Goal: Task Accomplishment & Management: Complete application form

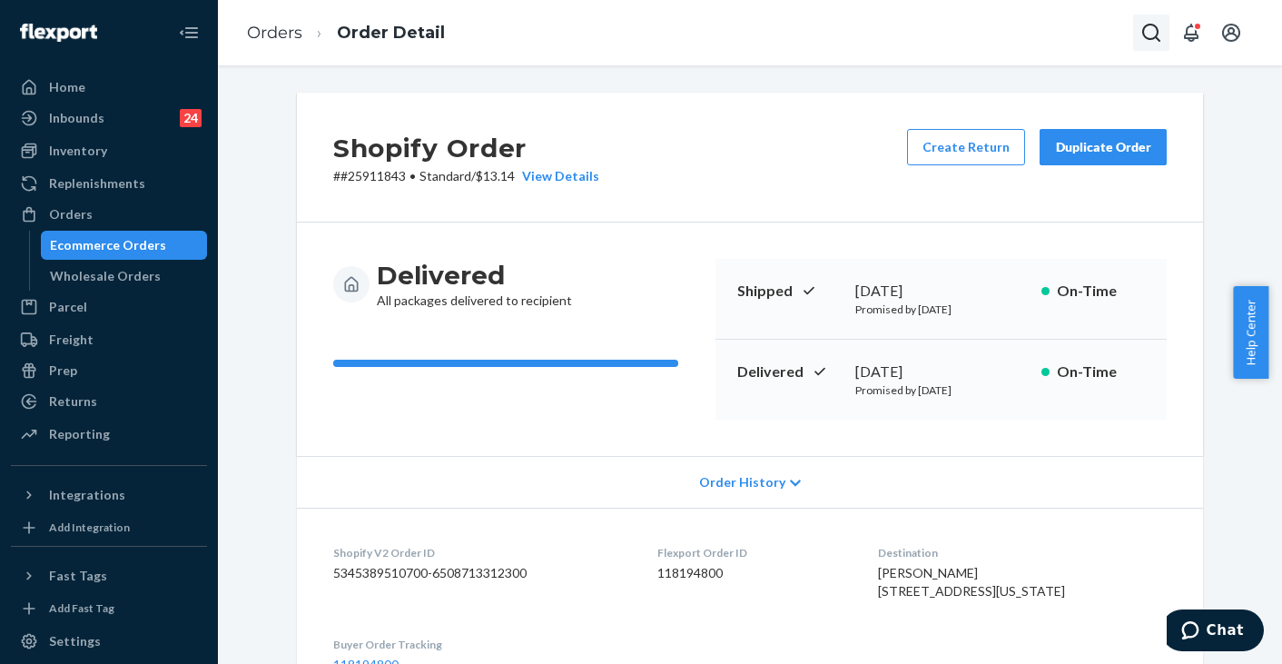
click at [1155, 35] on icon "Open Search Box" at bounding box center [1151, 33] width 22 height 22
type input "[URL][DOMAIN_NAME]"
click at [1028, 36] on input "Search Input" at bounding box center [1062, 34] width 149 height 24
paste input "255264628"
type input "255264628"
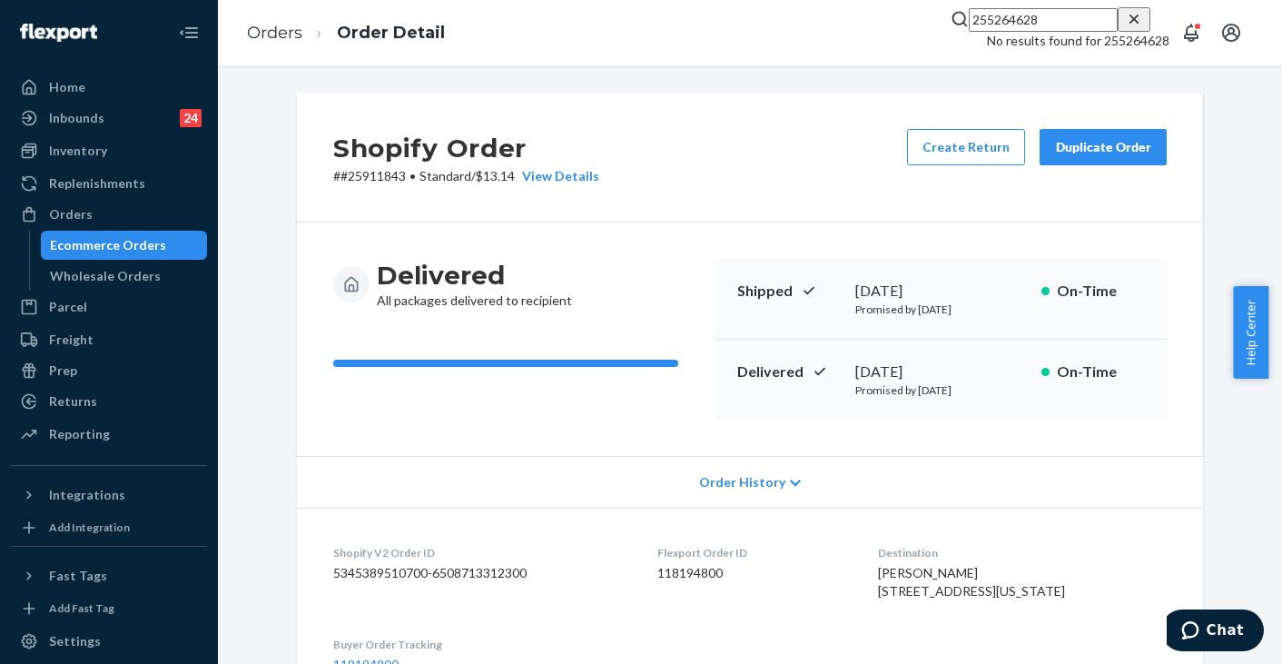
drag, startPoint x: 999, startPoint y: 32, endPoint x: 864, endPoint y: 32, distance: 134.4
click at [864, 32] on div "Orders Order Detail 255264628 No results found for 255264628" at bounding box center [750, 32] width 1064 height 65
click at [1032, 35] on input "Search Input" at bounding box center [1062, 34] width 149 height 24
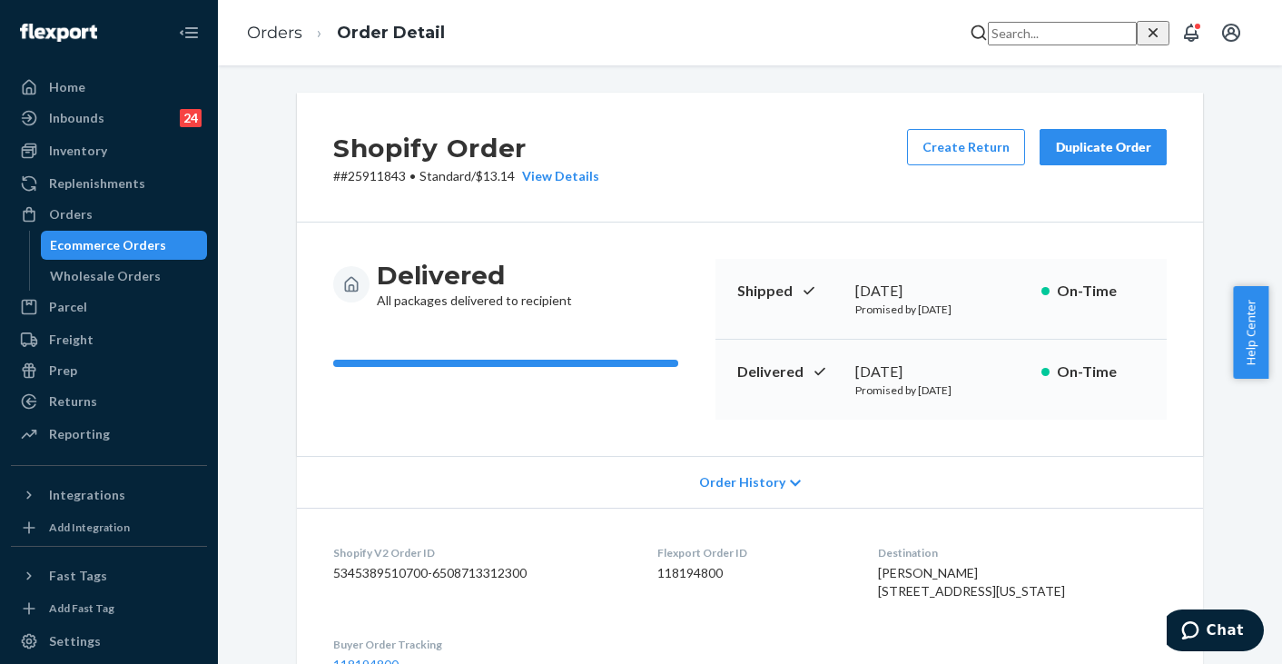
paste input "255264628"
type input "255264628"
click at [1042, 10] on p "[PERSON_NAME]" at bounding box center [1105, 1] width 127 height 18
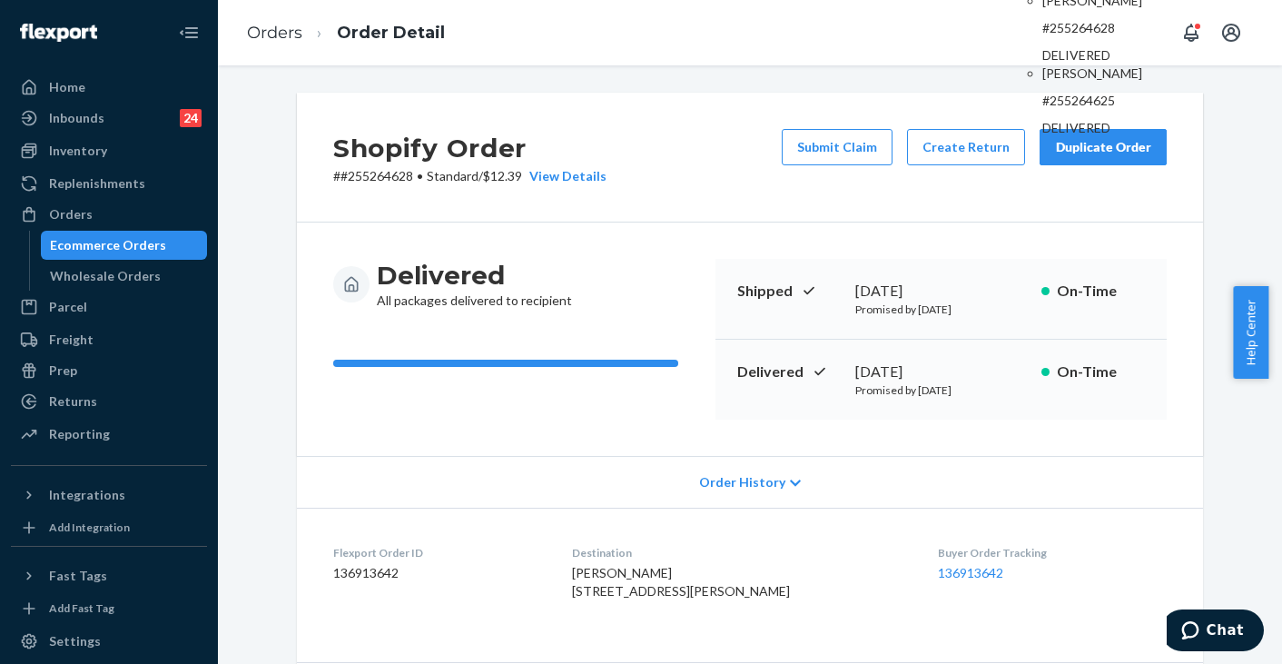
click at [719, 35] on div "Orders Order Detail 255264628 Ecommerce Orders [PERSON_NAME] #255264628 DELIVER…" at bounding box center [750, 32] width 1064 height 65
click at [827, 145] on button "Submit Claim" at bounding box center [837, 147] width 111 height 36
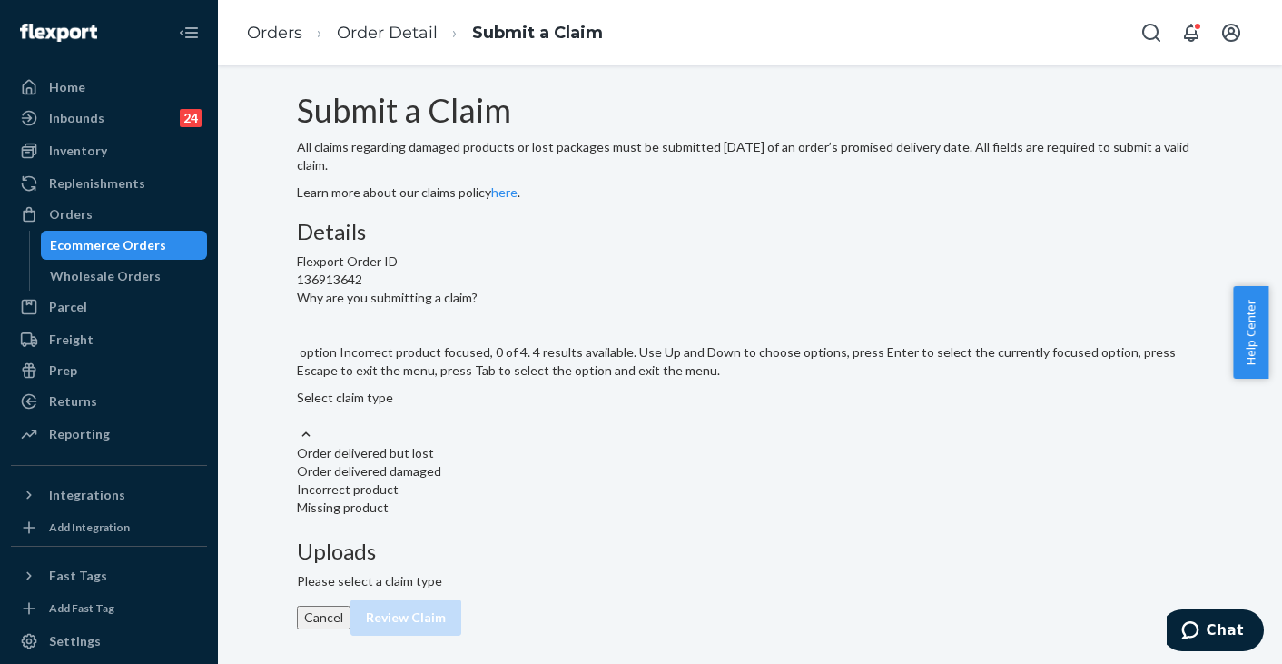
click at [558, 499] on div "Incorrect product" at bounding box center [750, 489] width 906 height 18
click at [299, 425] on input "Why are you submitting a claim? option Incorrect product focused, 0 of 4. 4 res…" at bounding box center [298, 416] width 2 height 18
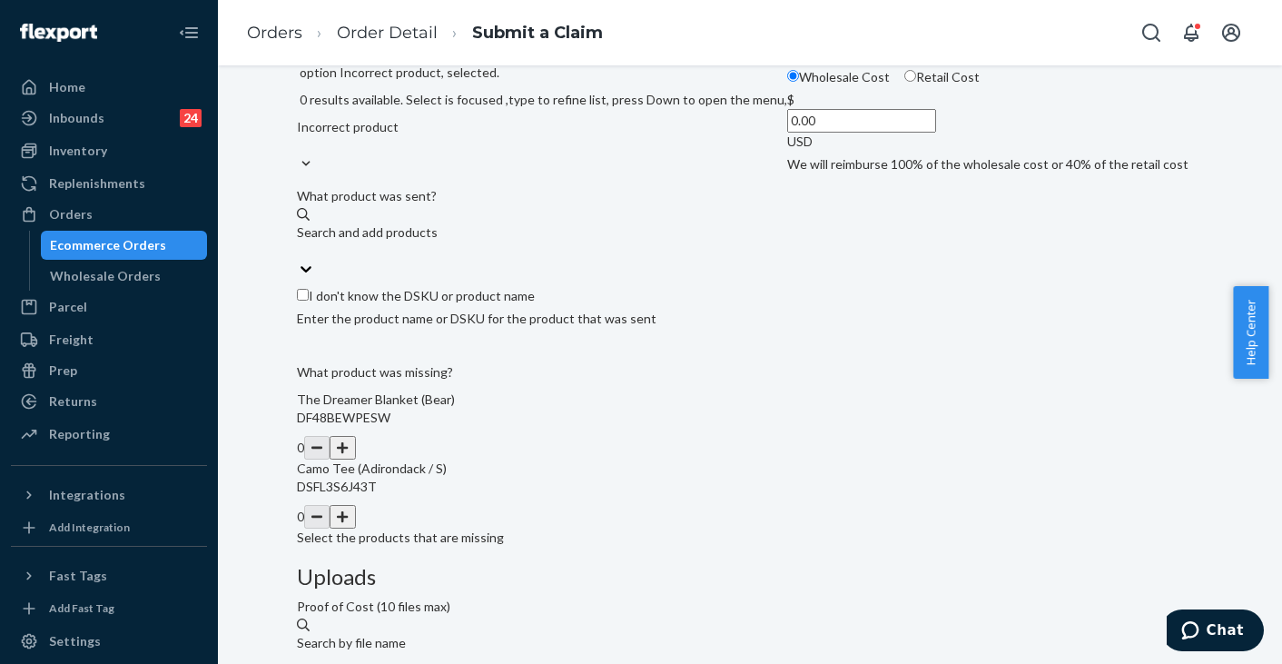
scroll to position [272, 0]
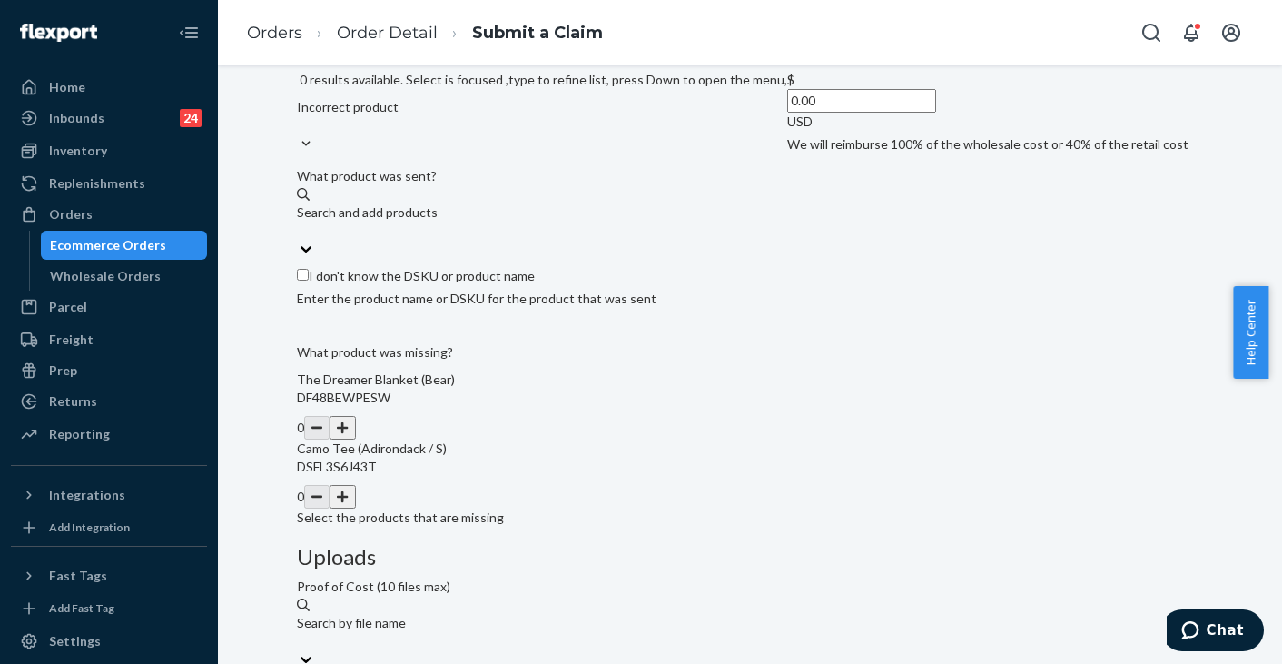
click at [438, 240] on div "Search and add products" at bounding box center [367, 221] width 141 height 36
click at [299, 240] on input "Search and add products" at bounding box center [298, 231] width 2 height 18
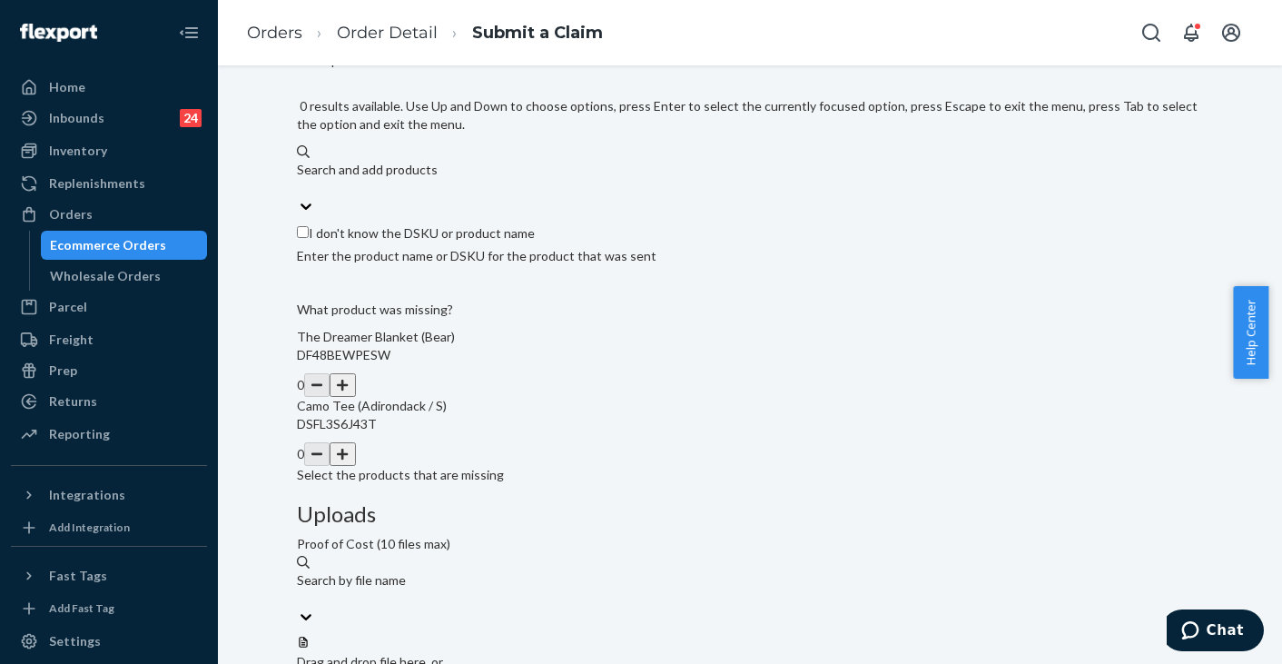
scroll to position [379, 0]
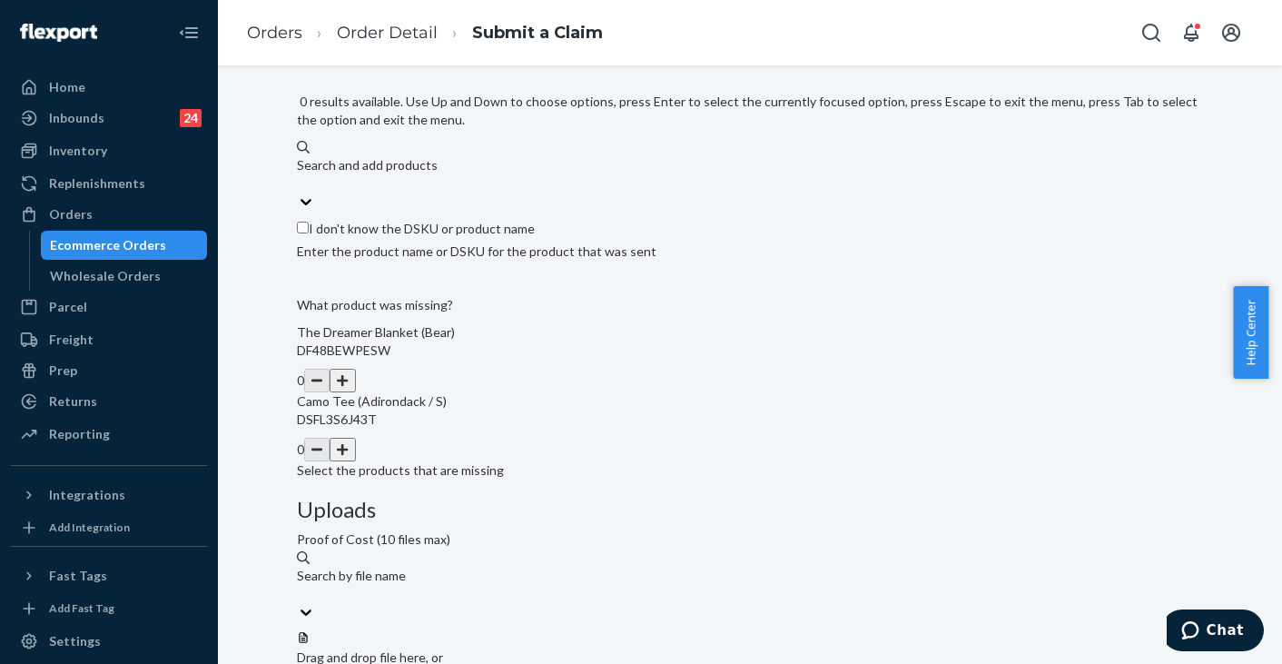
click at [355, 461] on button "button" at bounding box center [342, 450] width 25 height 24
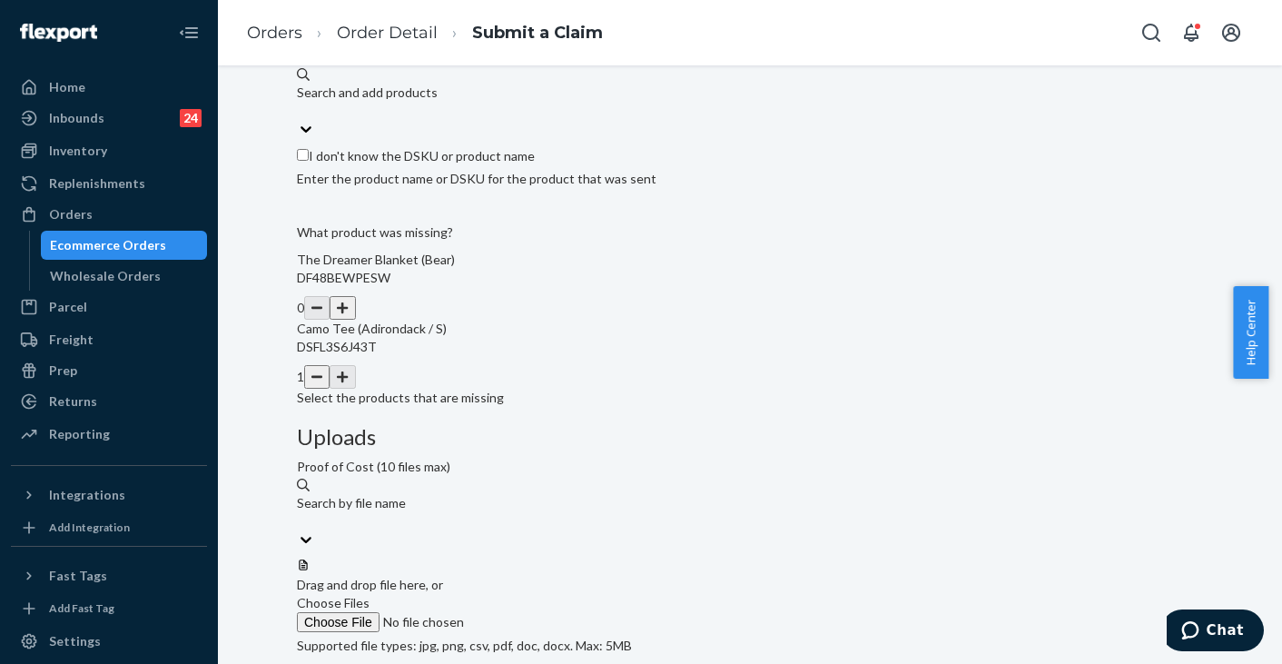
click at [330, 389] on button "button" at bounding box center [316, 377] width 25 height 24
click at [355, 320] on button "button" at bounding box center [342, 308] width 25 height 24
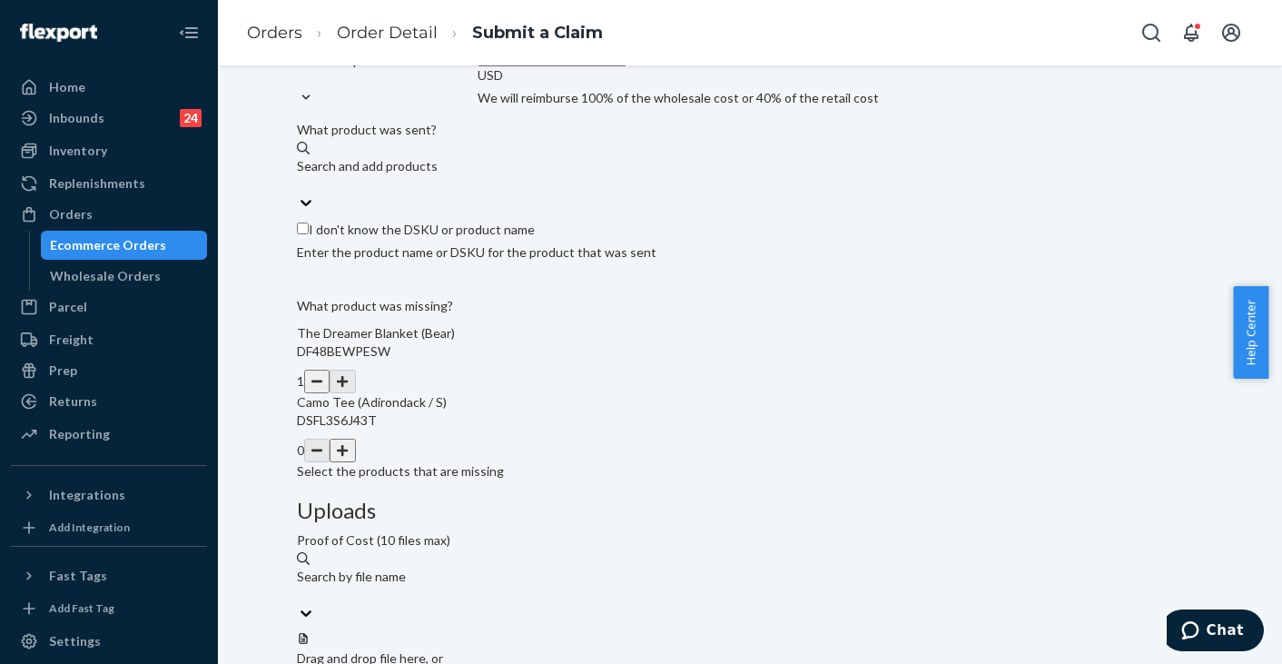
scroll to position [197, 0]
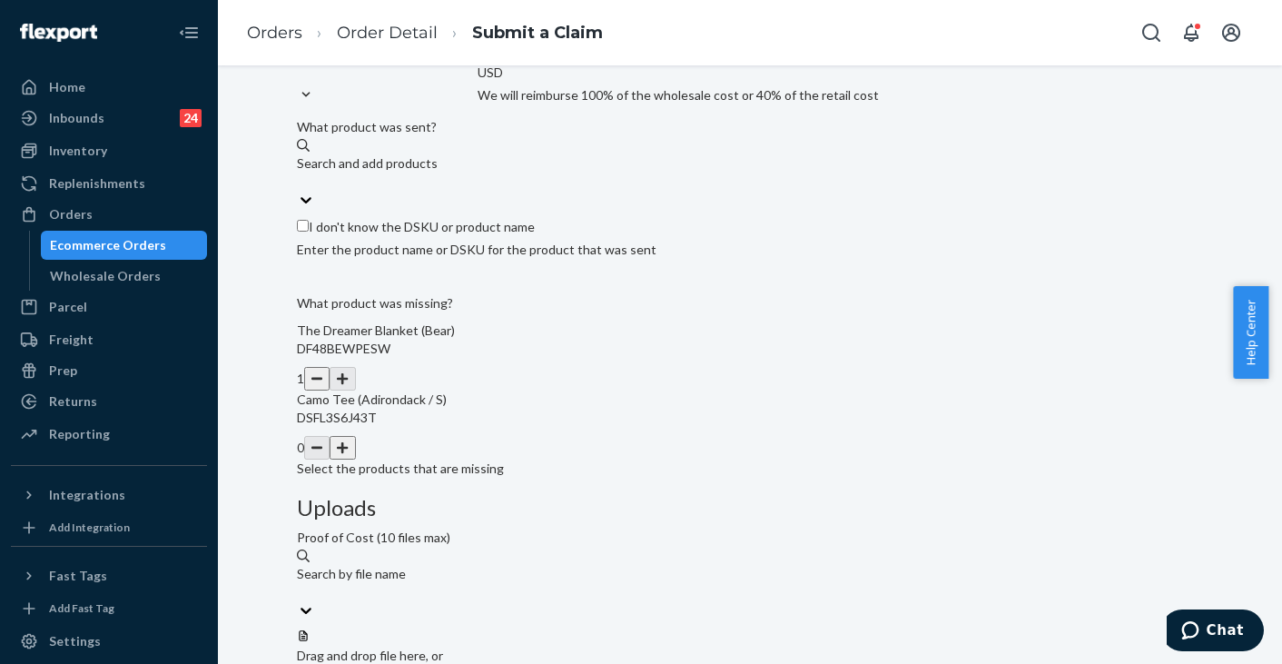
scroll to position [288, 0]
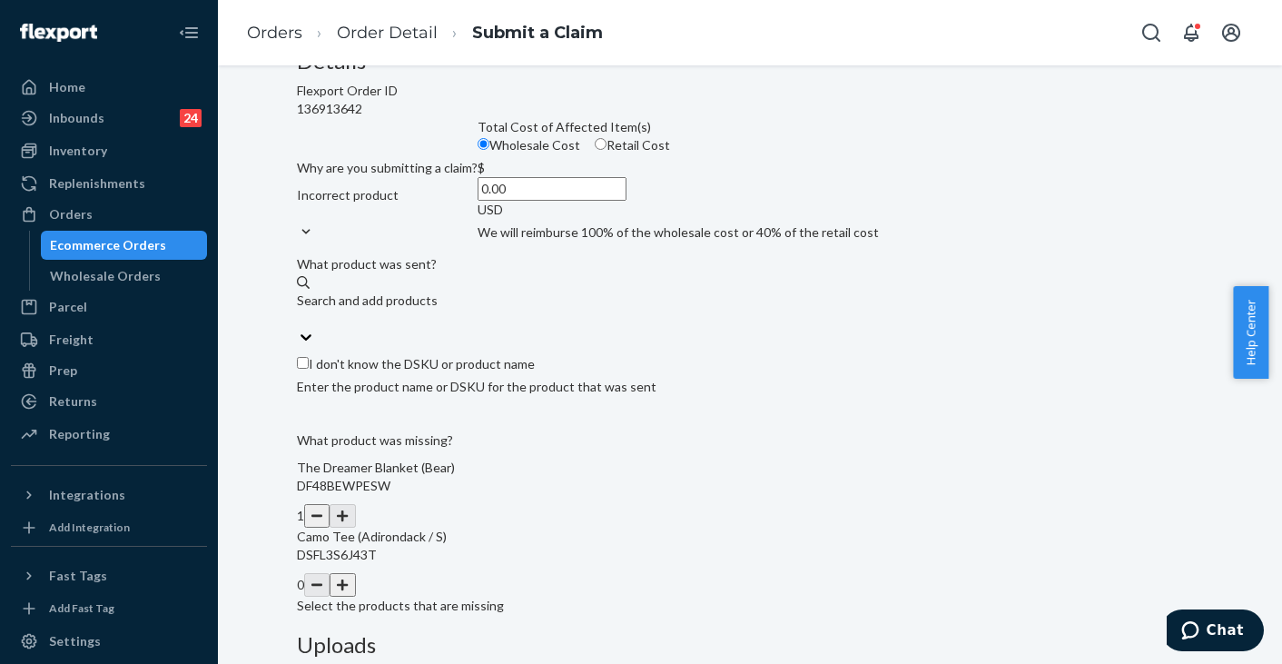
scroll to position [197, 0]
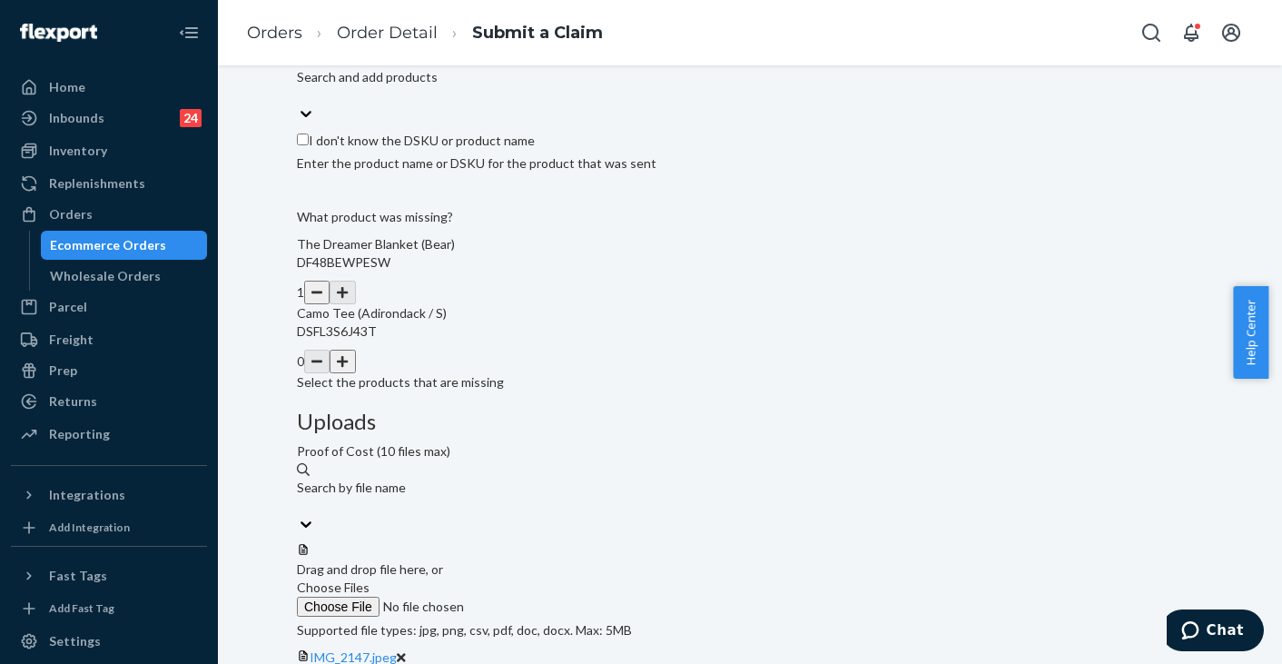
scroll to position [396, 0]
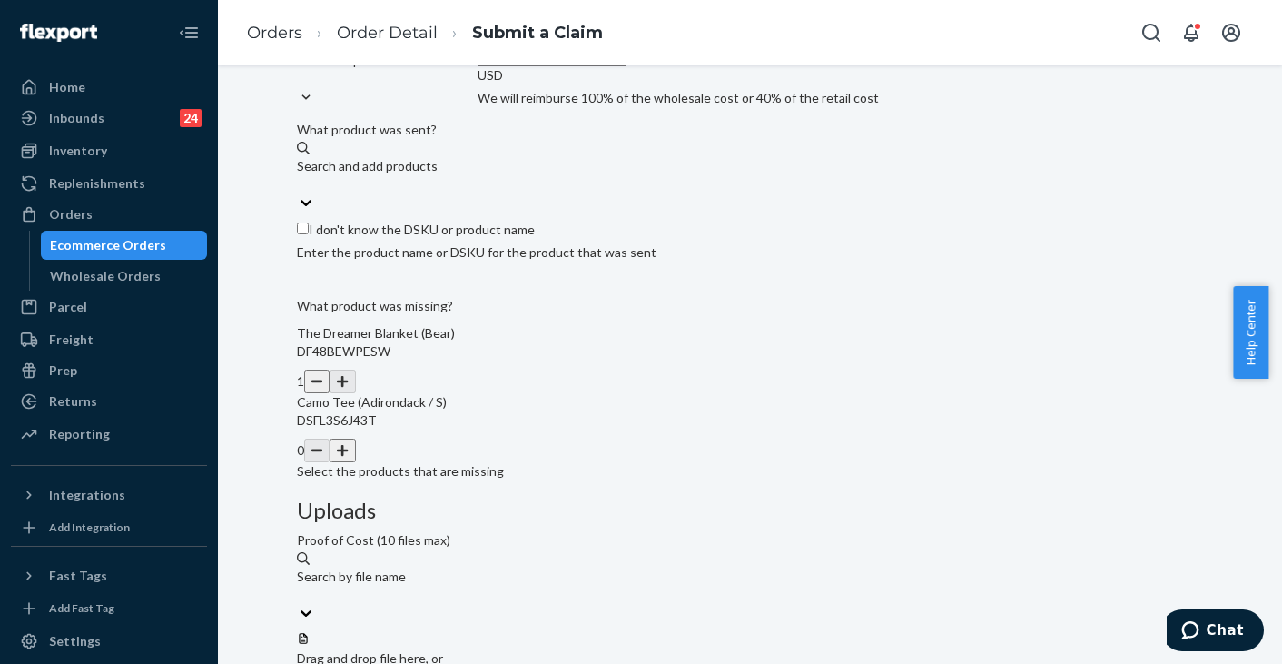
click at [595, 15] on input "Retail Cost" at bounding box center [601, 10] width 12 height 12
radio input "true"
radio input "false"
click at [592, 66] on input "0.00" at bounding box center [552, 55] width 149 height 24
type input "79.00"
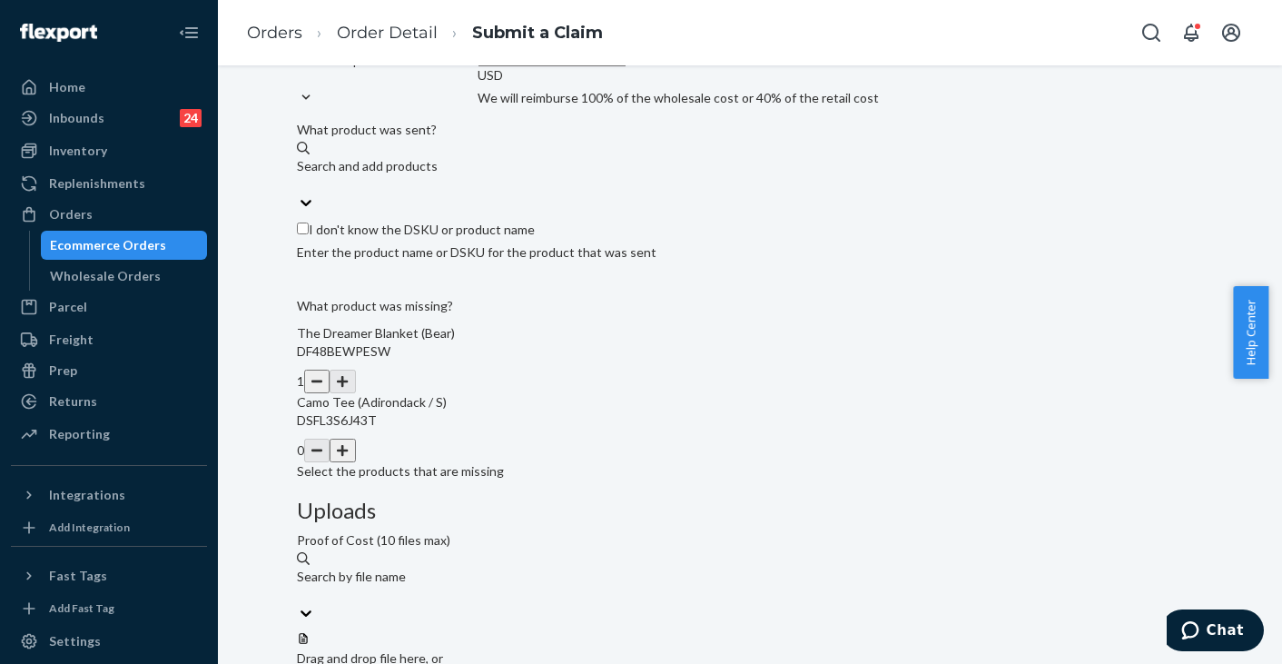
click at [733, 426] on div "Details Flexport Order ID 136913642 Why are you submitting a claim? Incorrect p…" at bounding box center [750, 416] width 906 height 1002
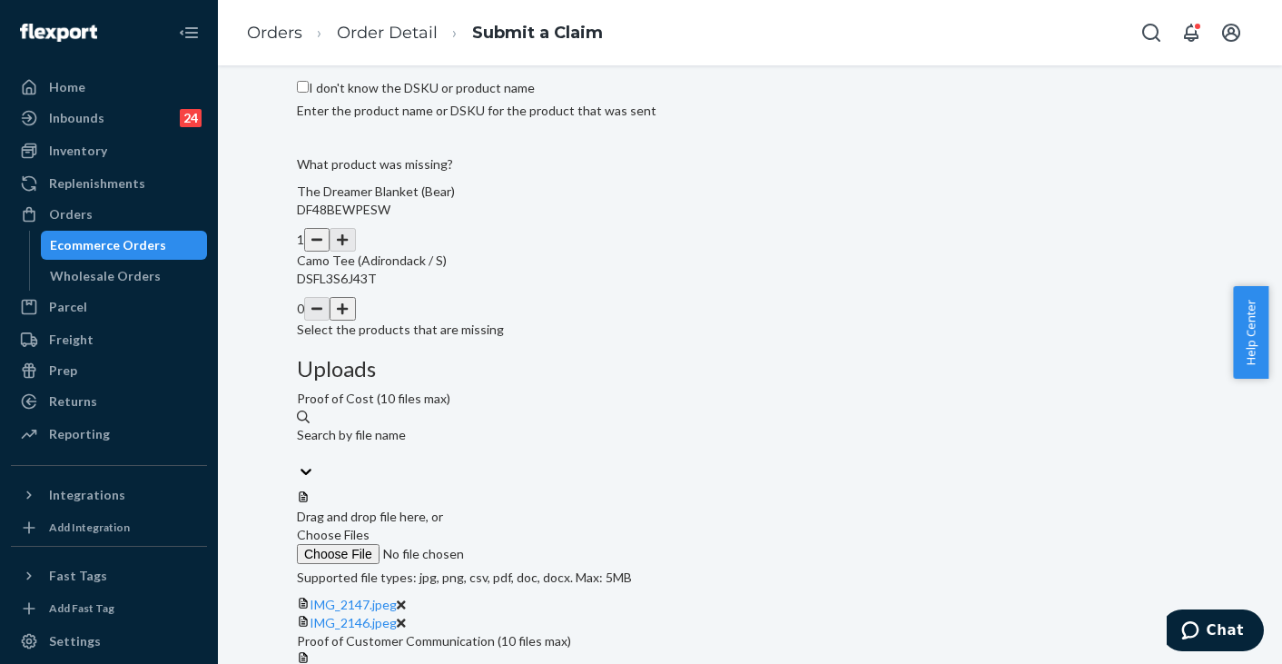
scroll to position [467, 0]
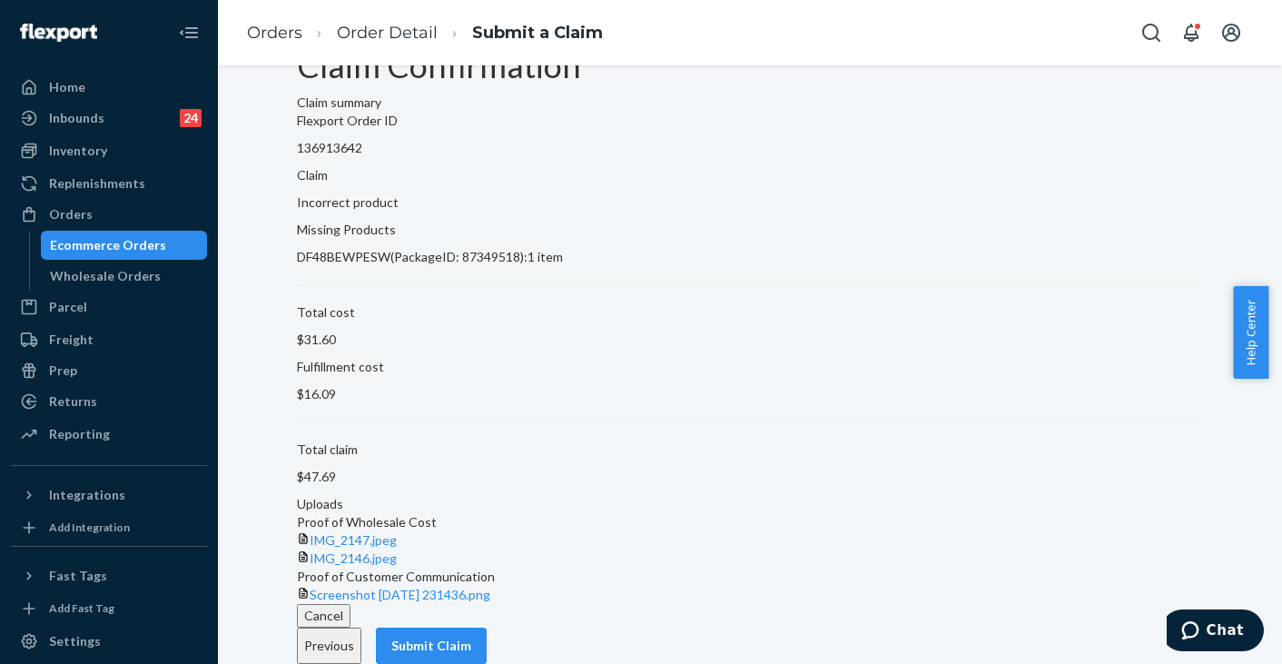
scroll to position [113, 0]
click at [487, 637] on button "Submit Claim" at bounding box center [431, 645] width 111 height 36
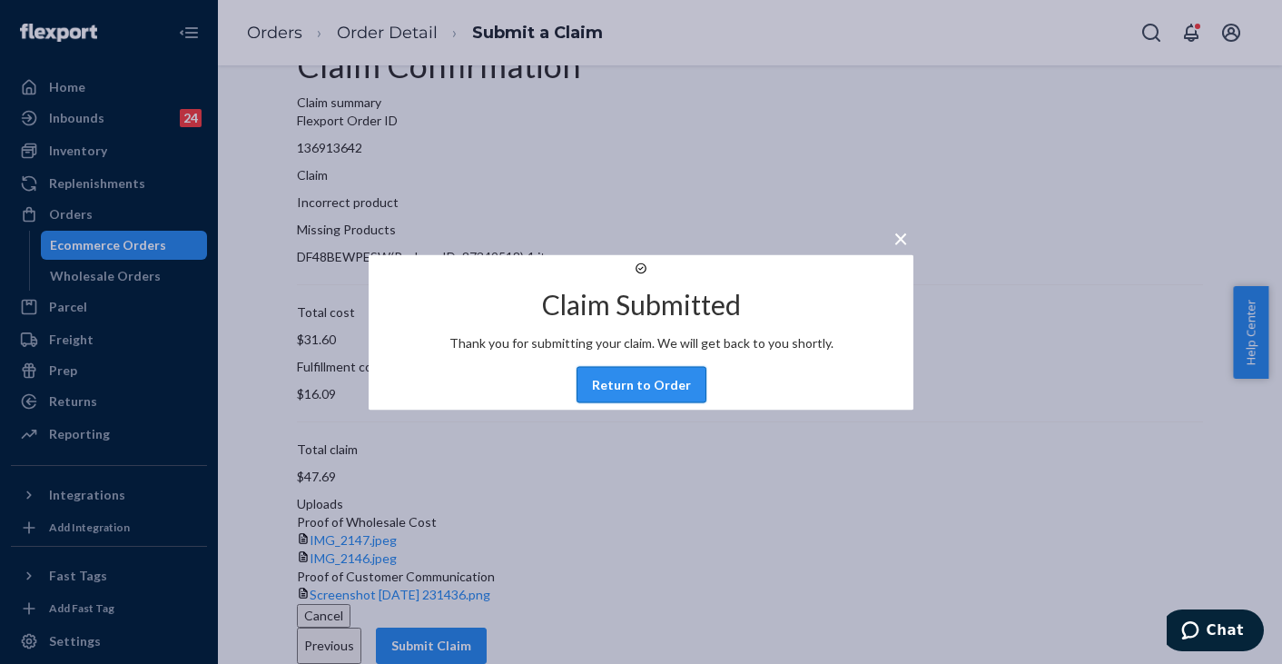
click at [676, 402] on button "Return to Order" at bounding box center [642, 384] width 130 height 36
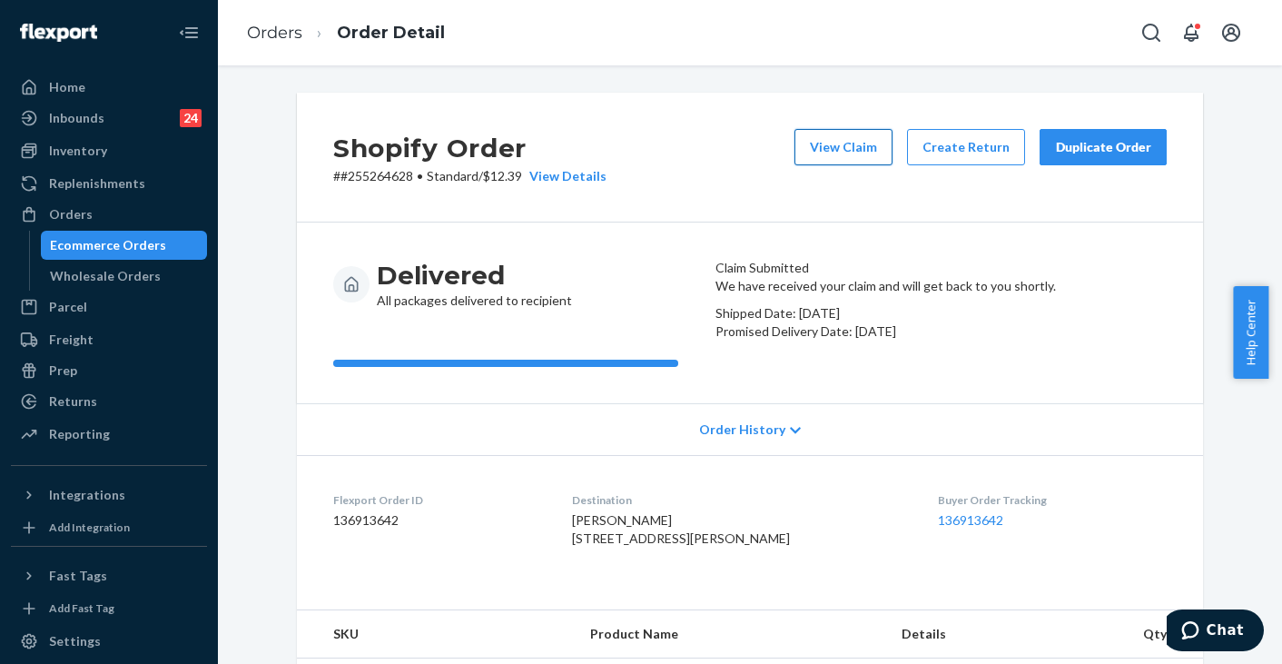
click at [835, 148] on button "View Claim" at bounding box center [844, 147] width 98 height 36
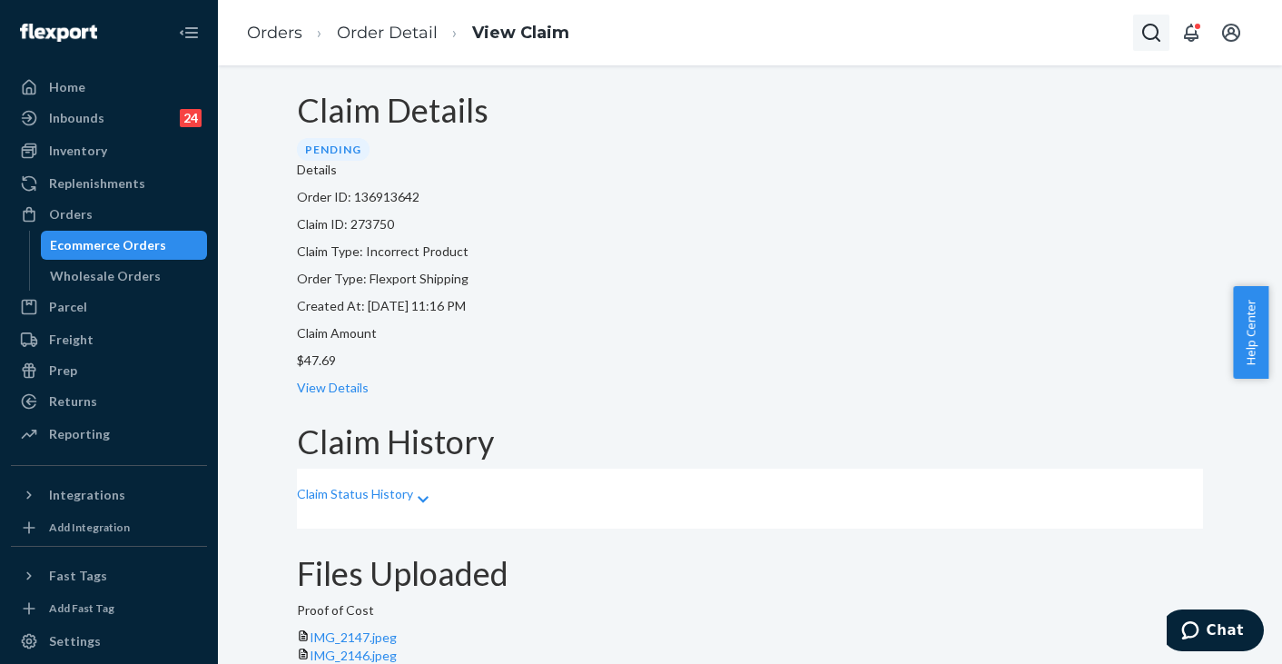
click at [1151, 29] on icon "Open Search Box" at bounding box center [1151, 33] width 22 height 22
click at [1048, 22] on div at bounding box center [1070, 33] width 200 height 25
click at [1012, 34] on input "Search Input" at bounding box center [1062, 34] width 149 height 24
paste input "253823673:"
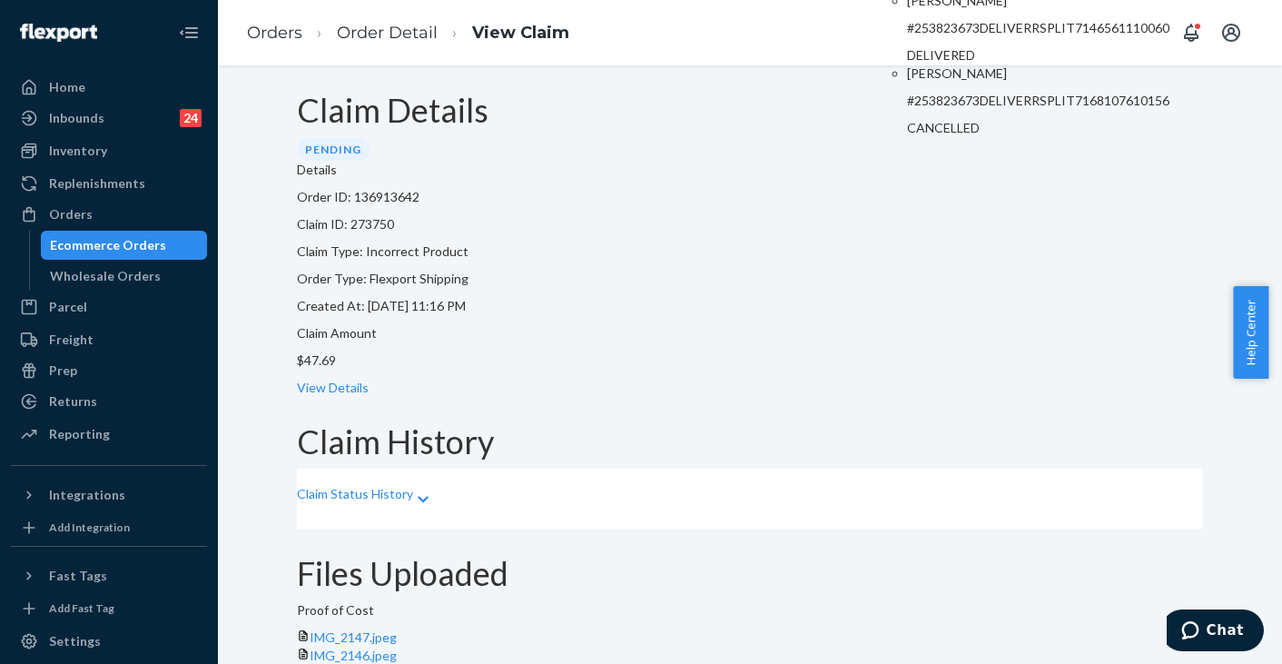
type input "253823673"
click at [938, 10] on p "[PERSON_NAME]" at bounding box center [1038, 1] width 262 height 18
